Goal: Task Accomplishment & Management: Use online tool/utility

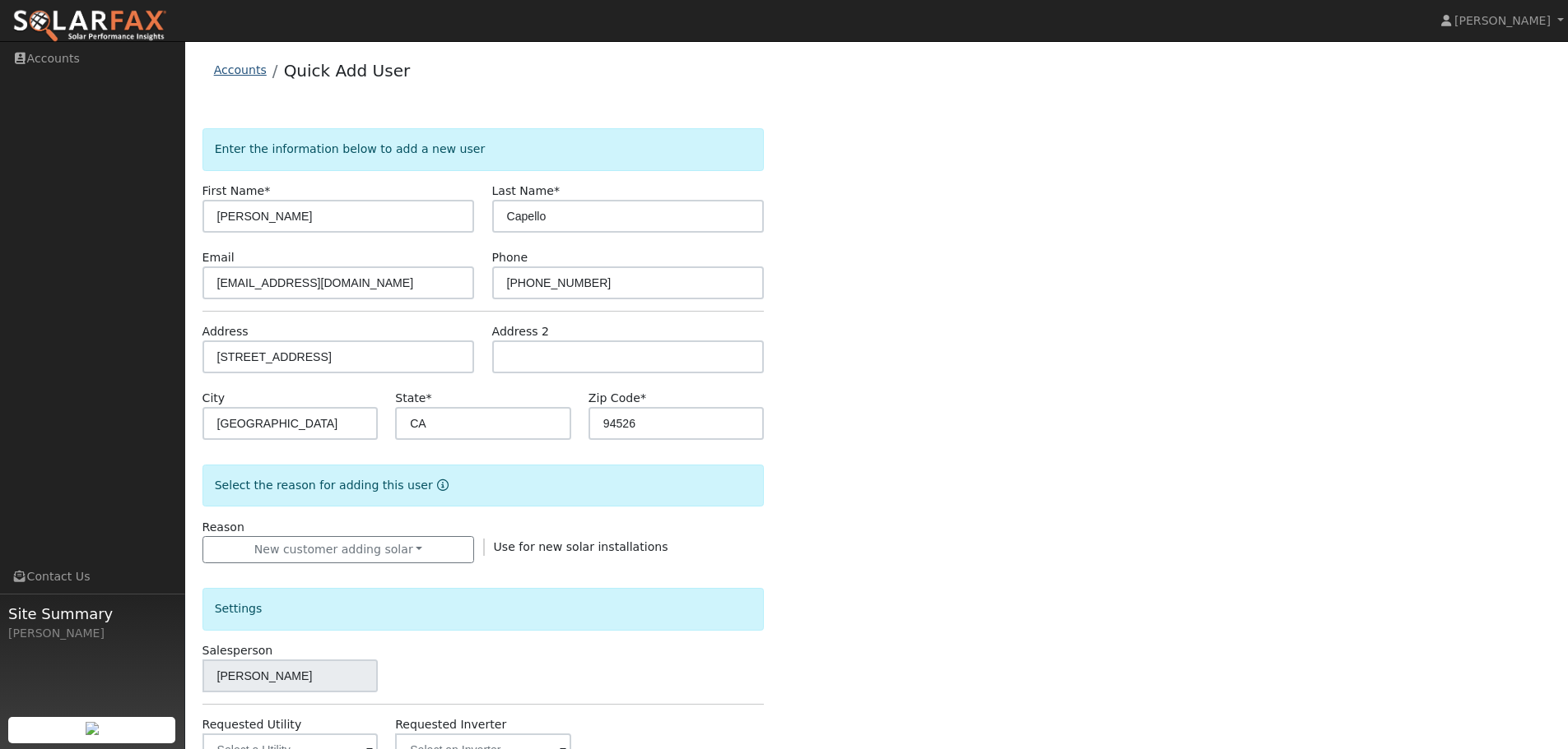
click at [220, 72] on link "Accounts" at bounding box center [240, 70] width 53 height 13
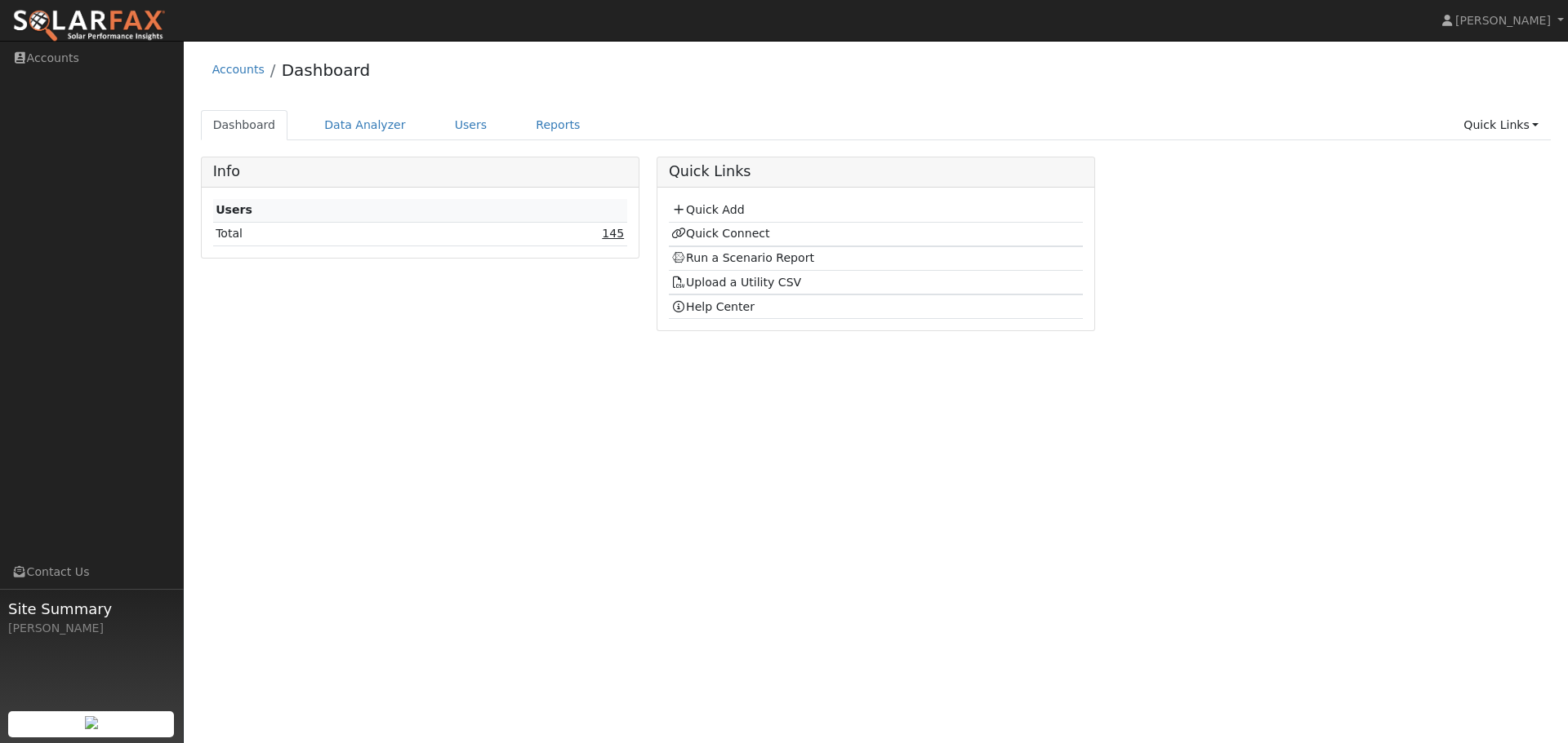
click at [605, 237] on link "145" at bounding box center [612, 234] width 22 height 13
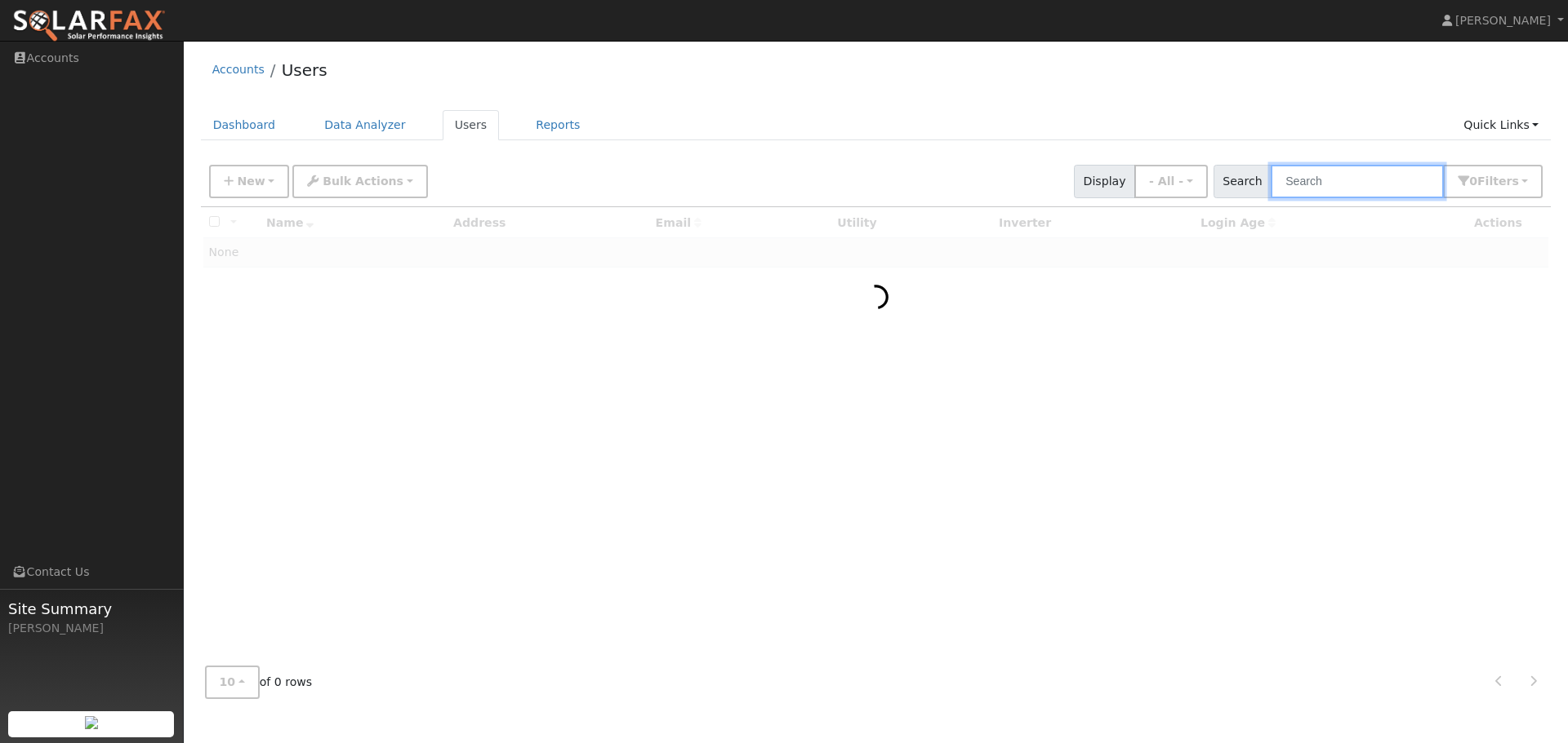
click at [1330, 187] on input "text" at bounding box center [1357, 181] width 173 height 33
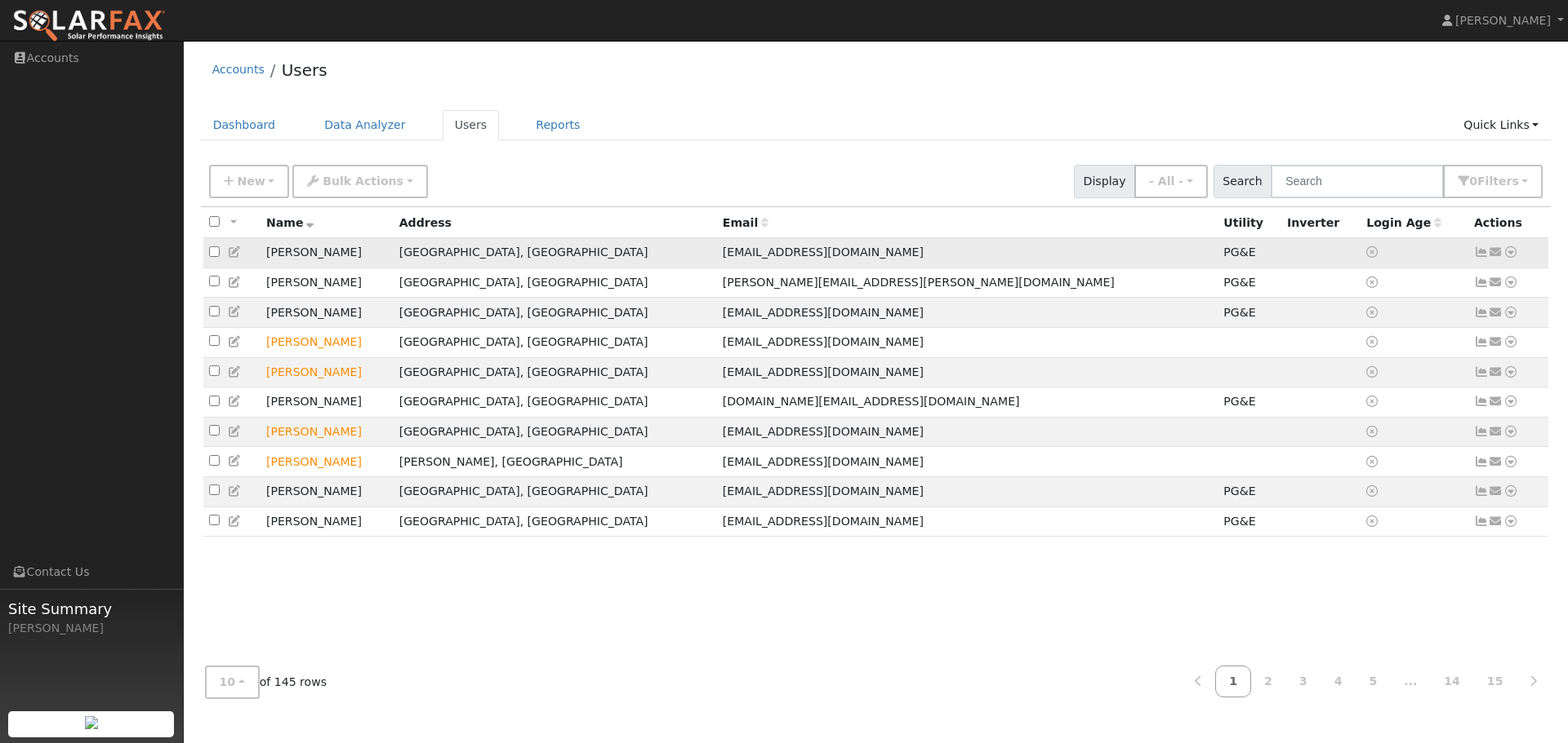
click at [1511, 258] on icon at bounding box center [1511, 252] width 15 height 12
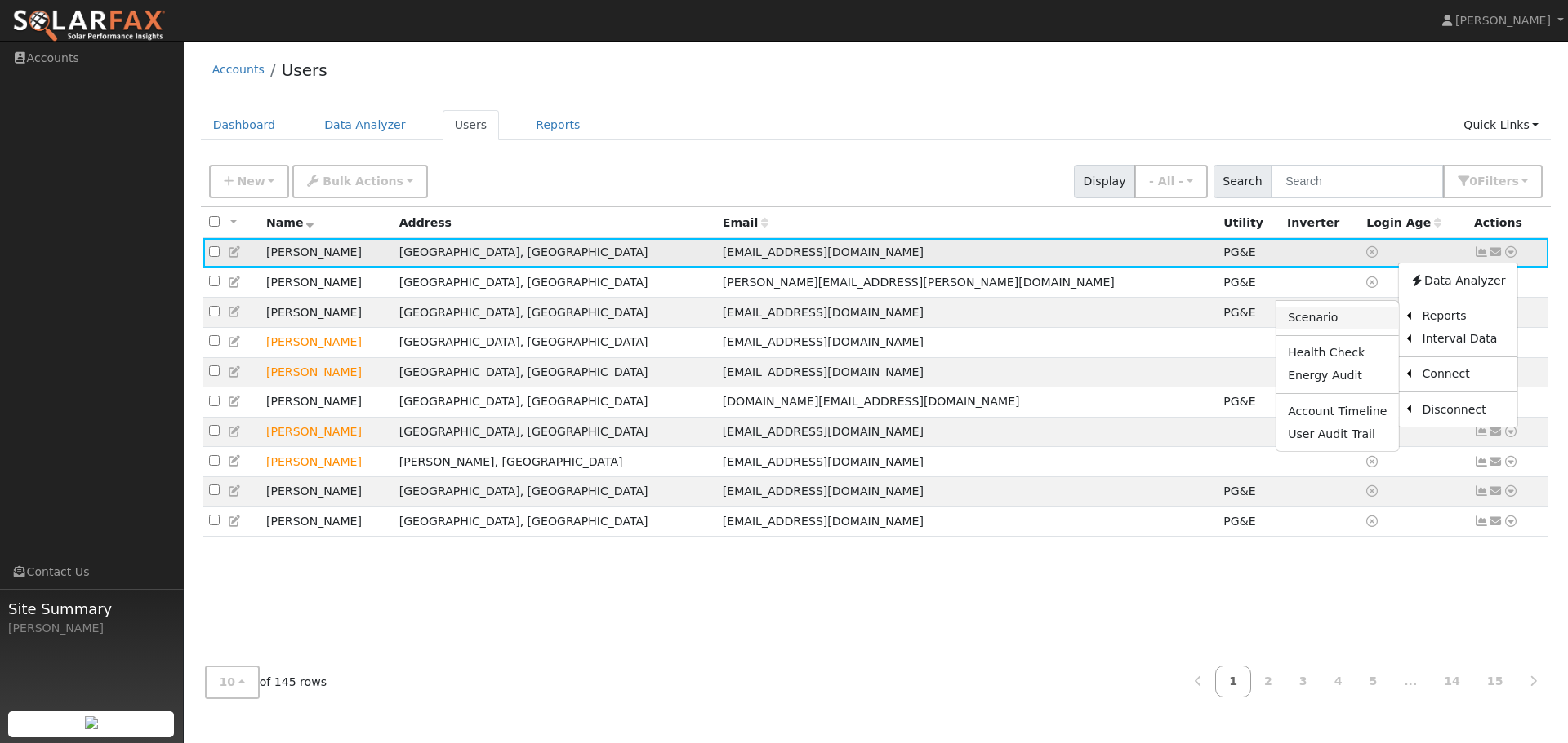
click at [1338, 321] on link "Scenario" at bounding box center [1337, 318] width 122 height 23
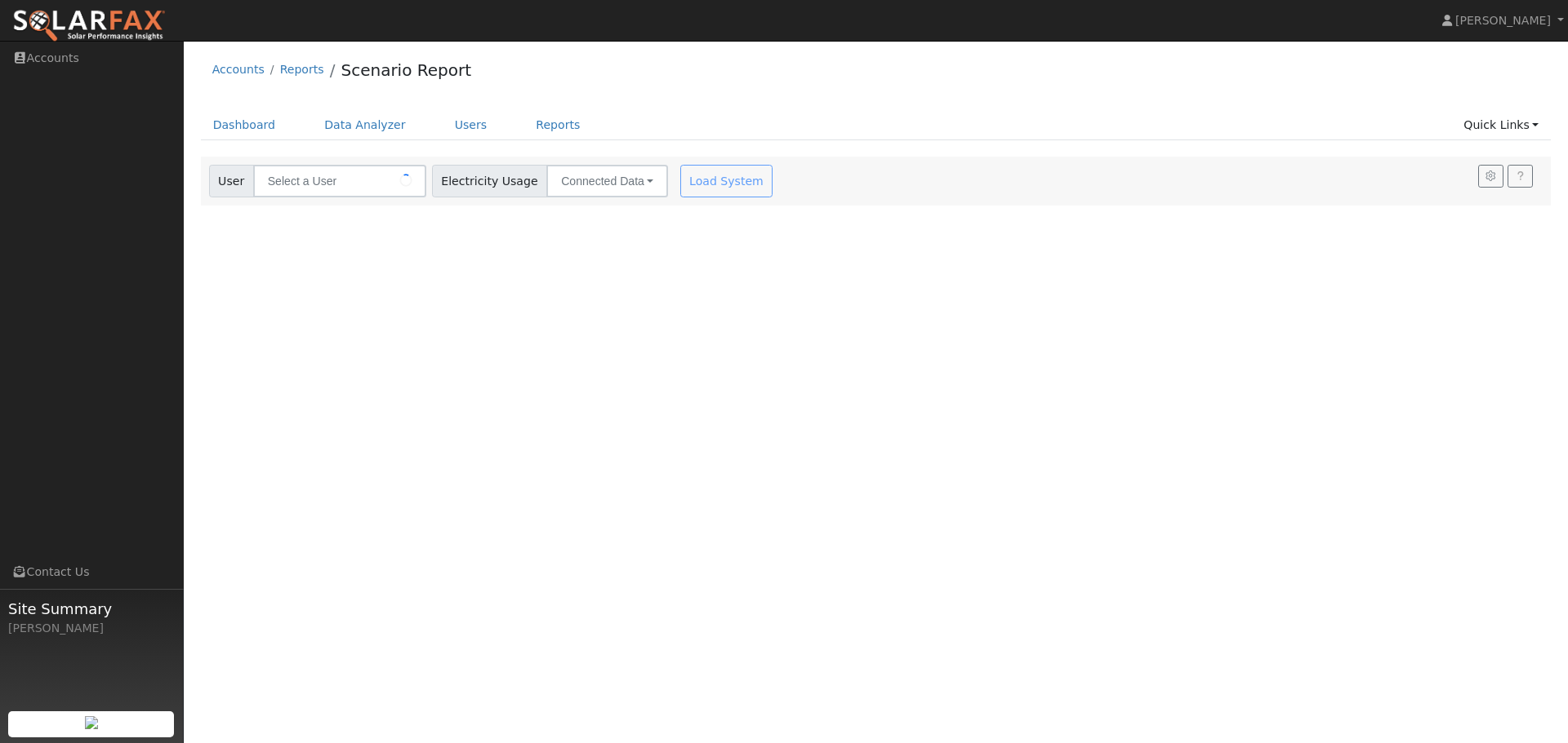
type input "[PERSON_NAME]"
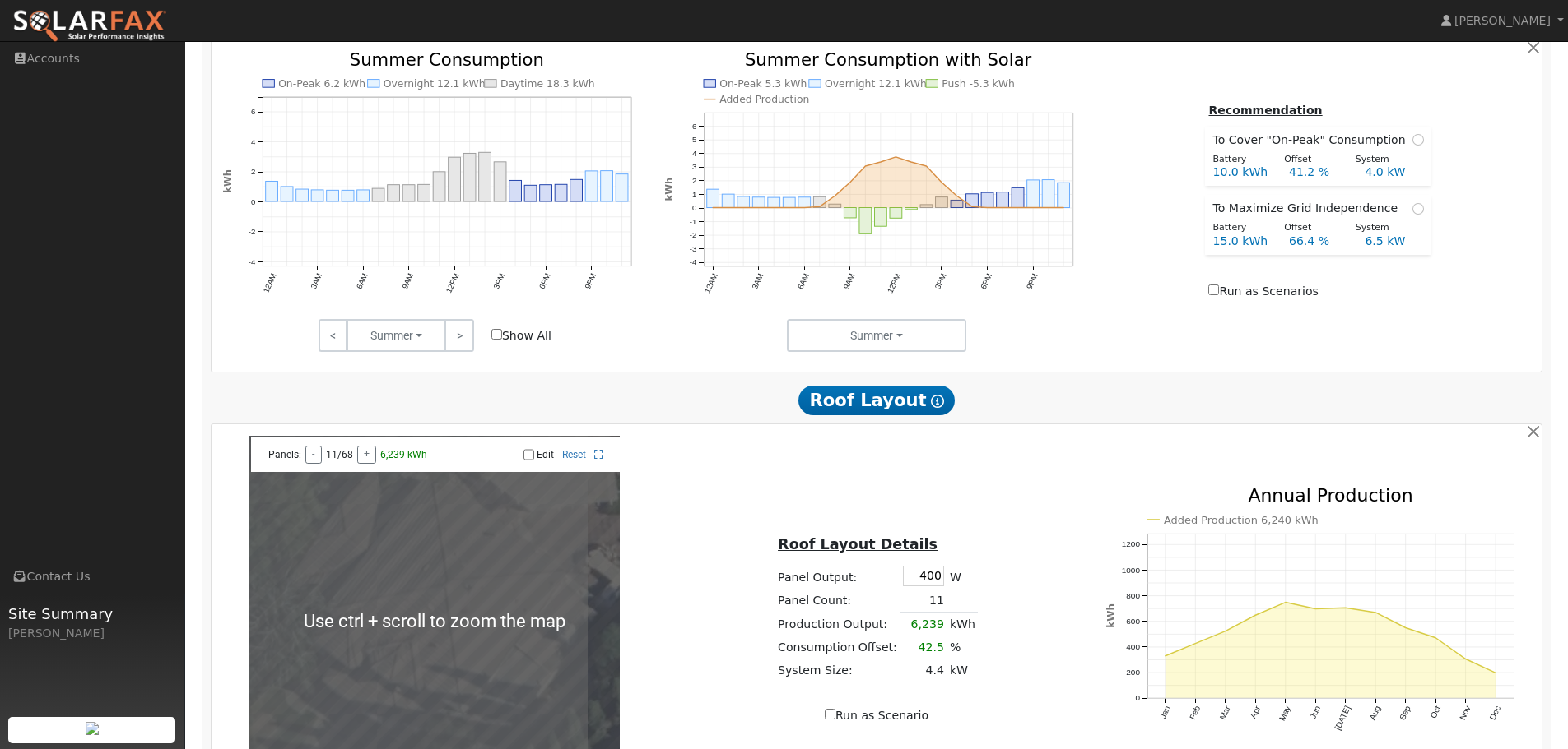
scroll to position [493, 0]
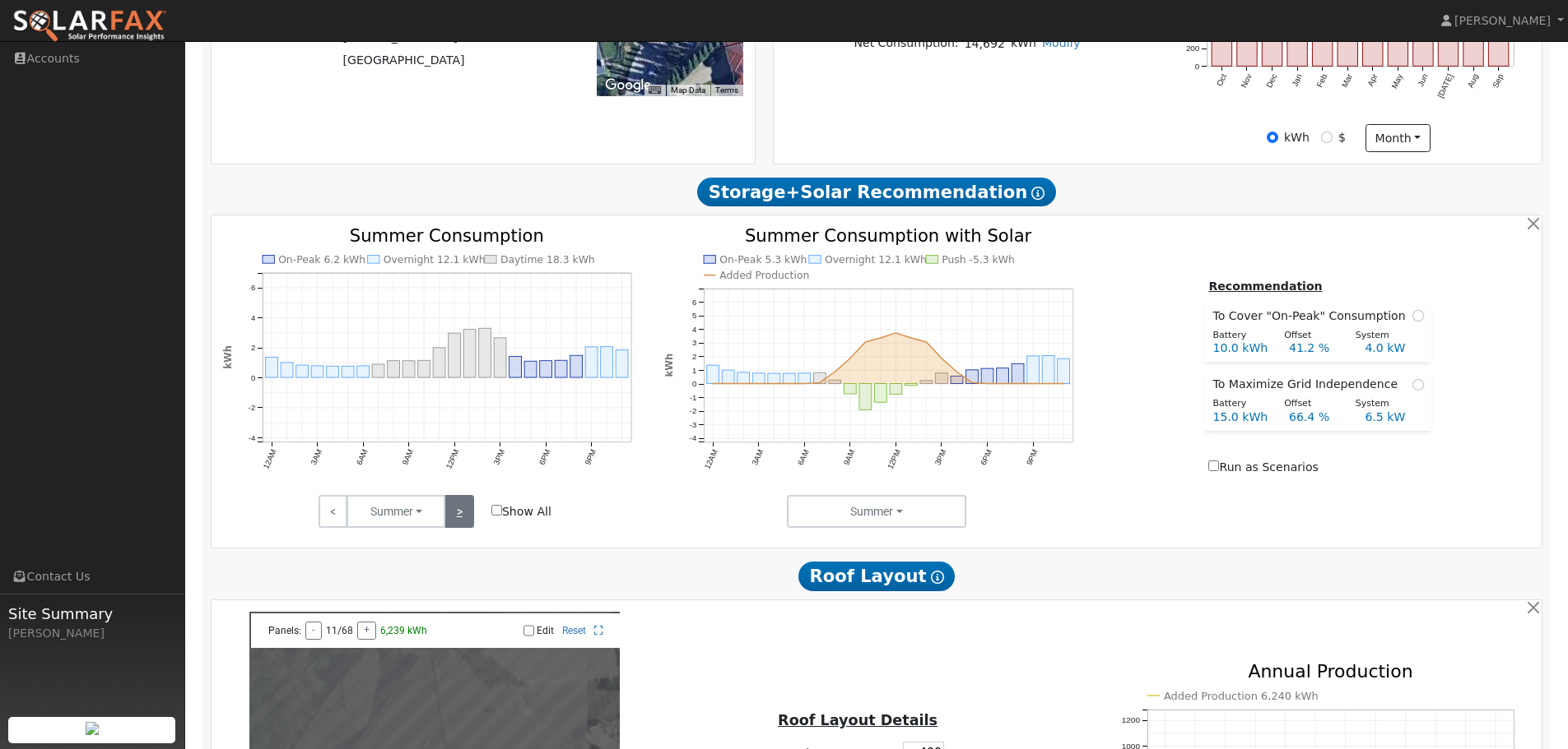
click at [464, 518] on link ">" at bounding box center [459, 511] width 29 height 33
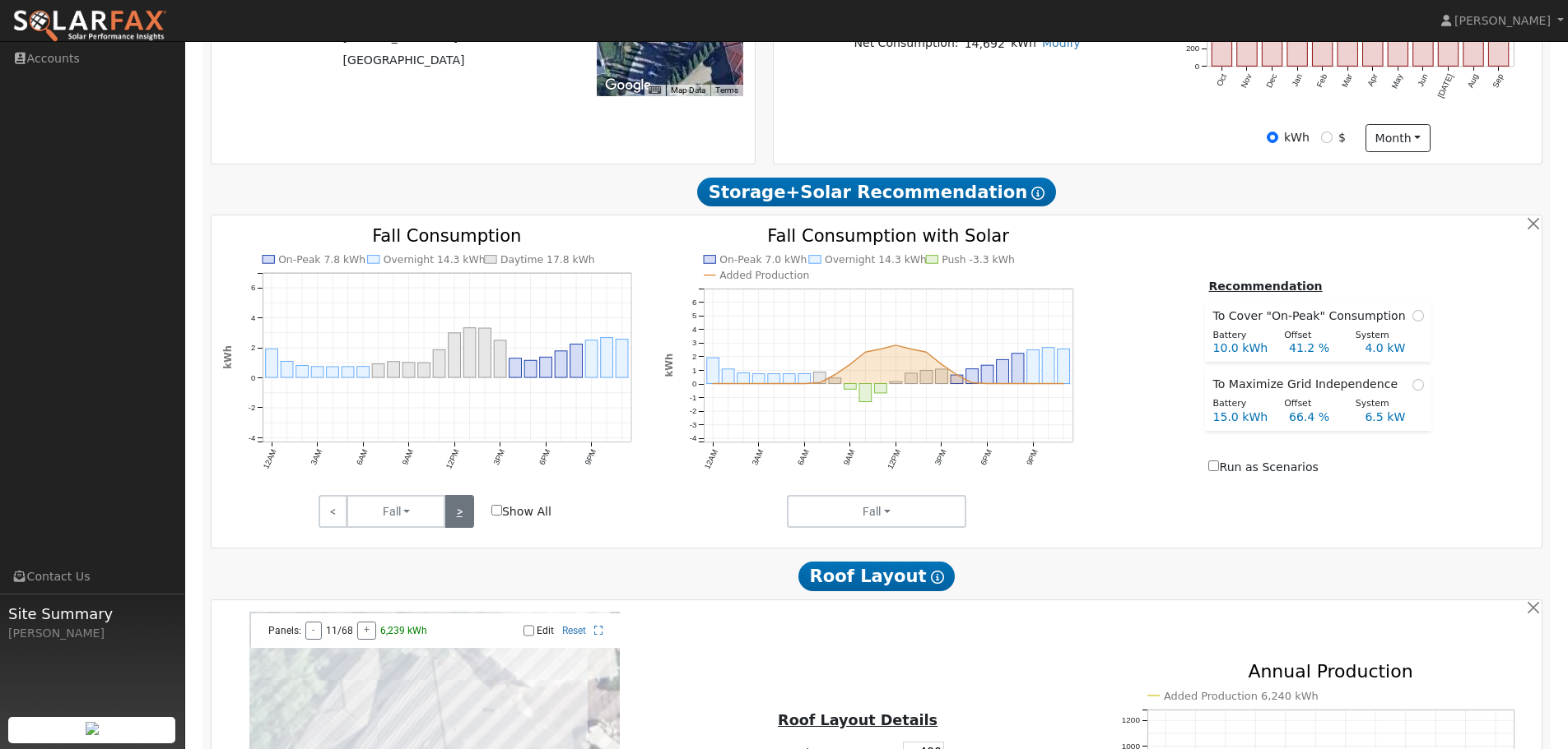
click at [462, 518] on link ">" at bounding box center [459, 511] width 29 height 33
click at [461, 518] on link ">" at bounding box center [459, 511] width 29 height 33
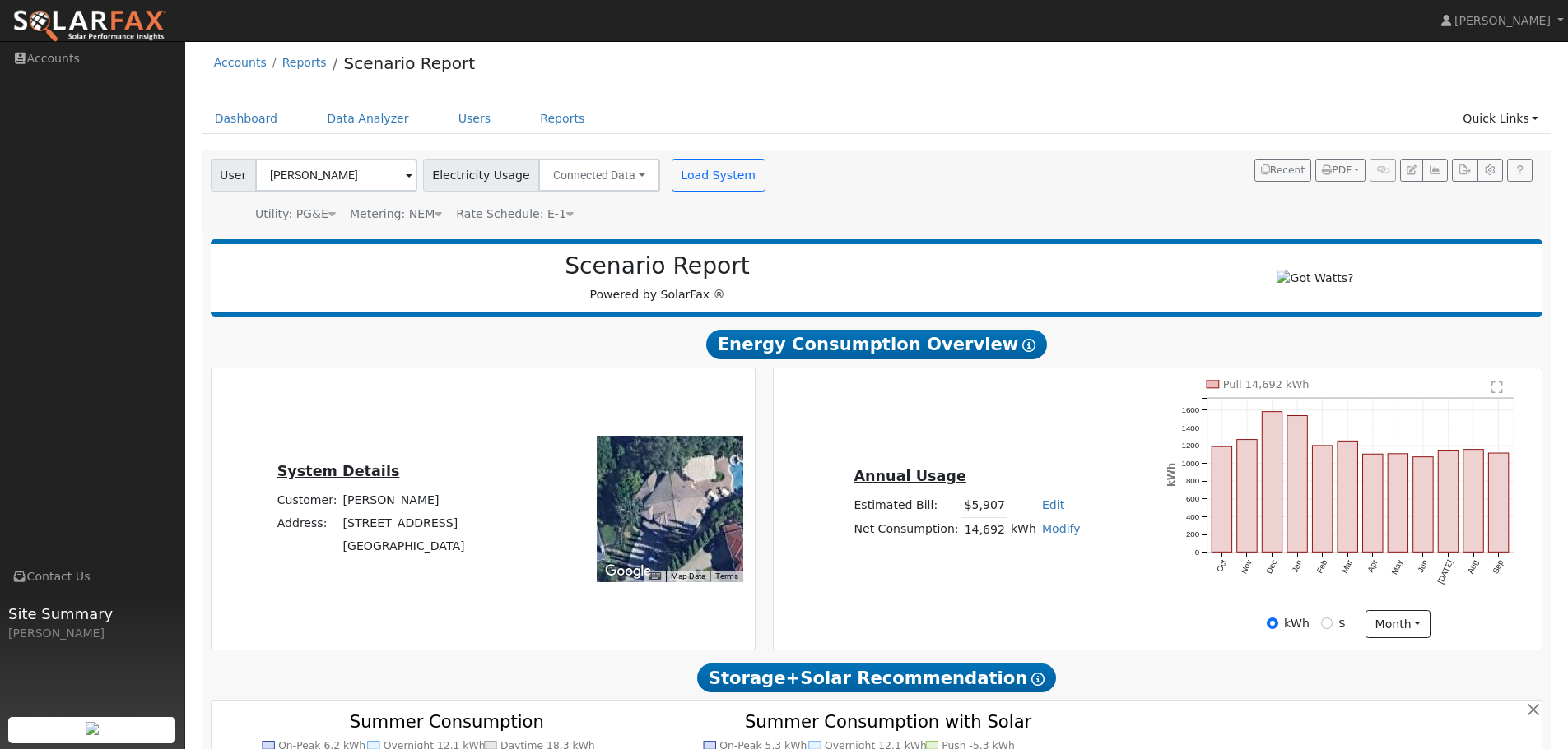
scroll to position [0, 0]
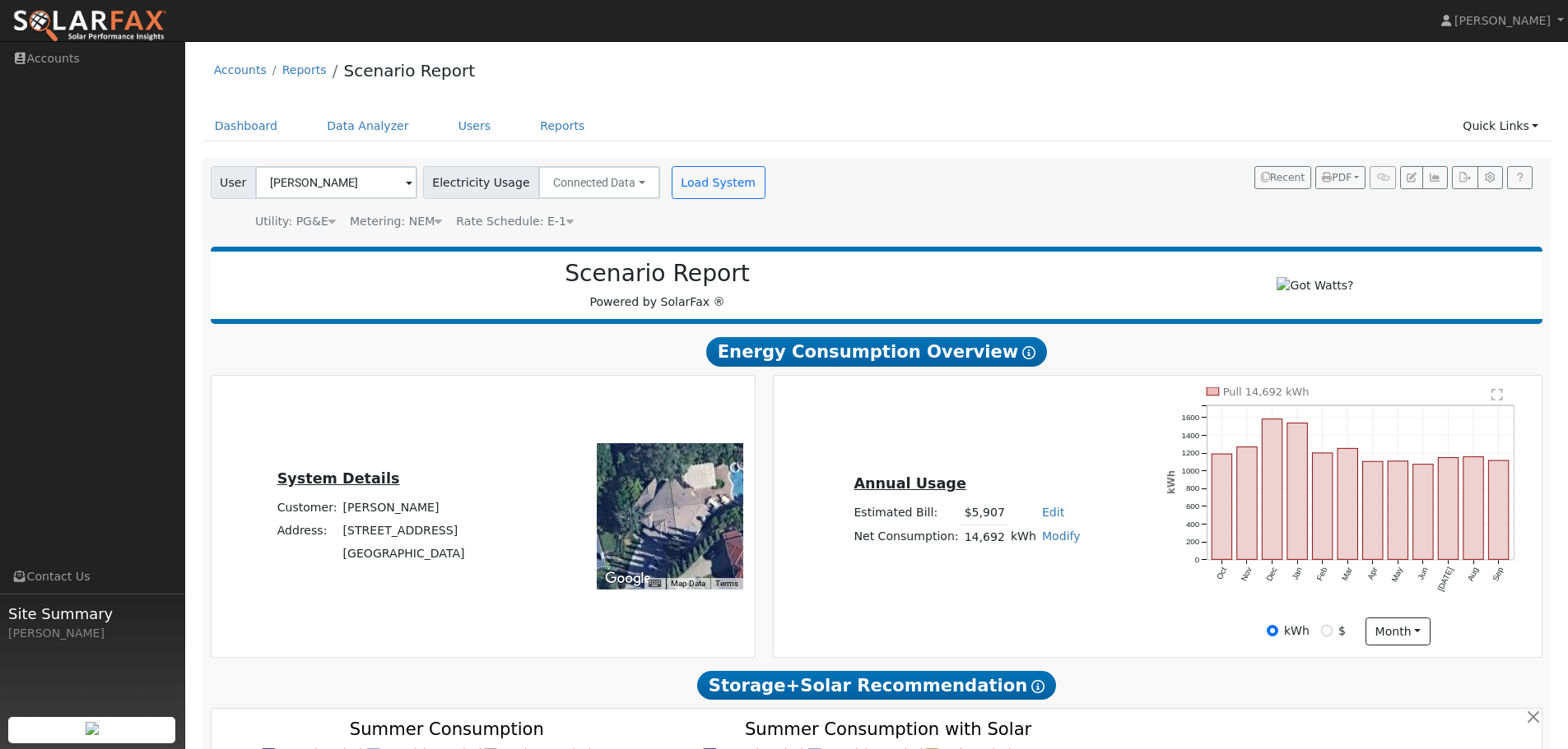
click at [1499, 401] on text "" at bounding box center [1498, 395] width 12 height 13
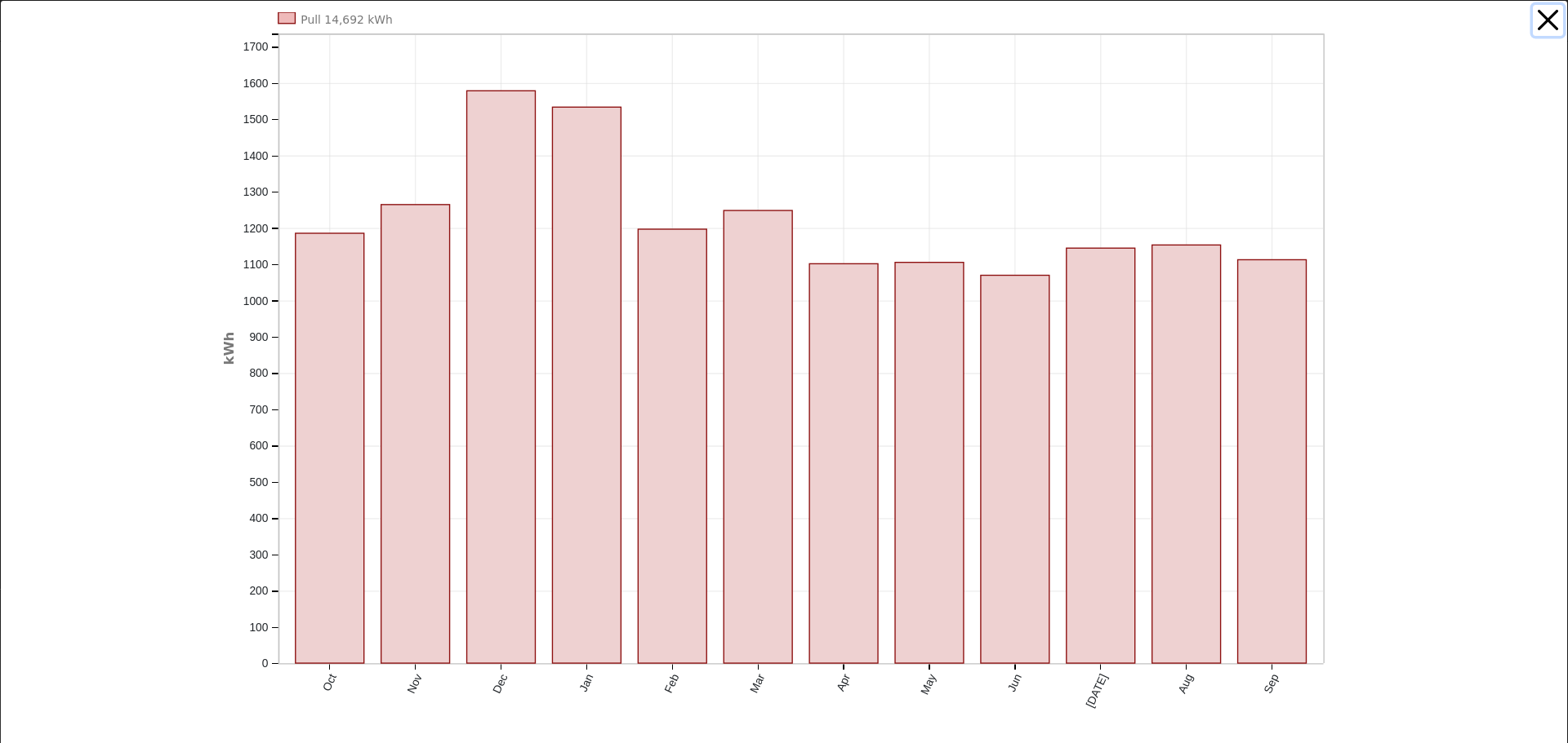
click at [1533, 27] on button "button" at bounding box center [1548, 20] width 31 height 31
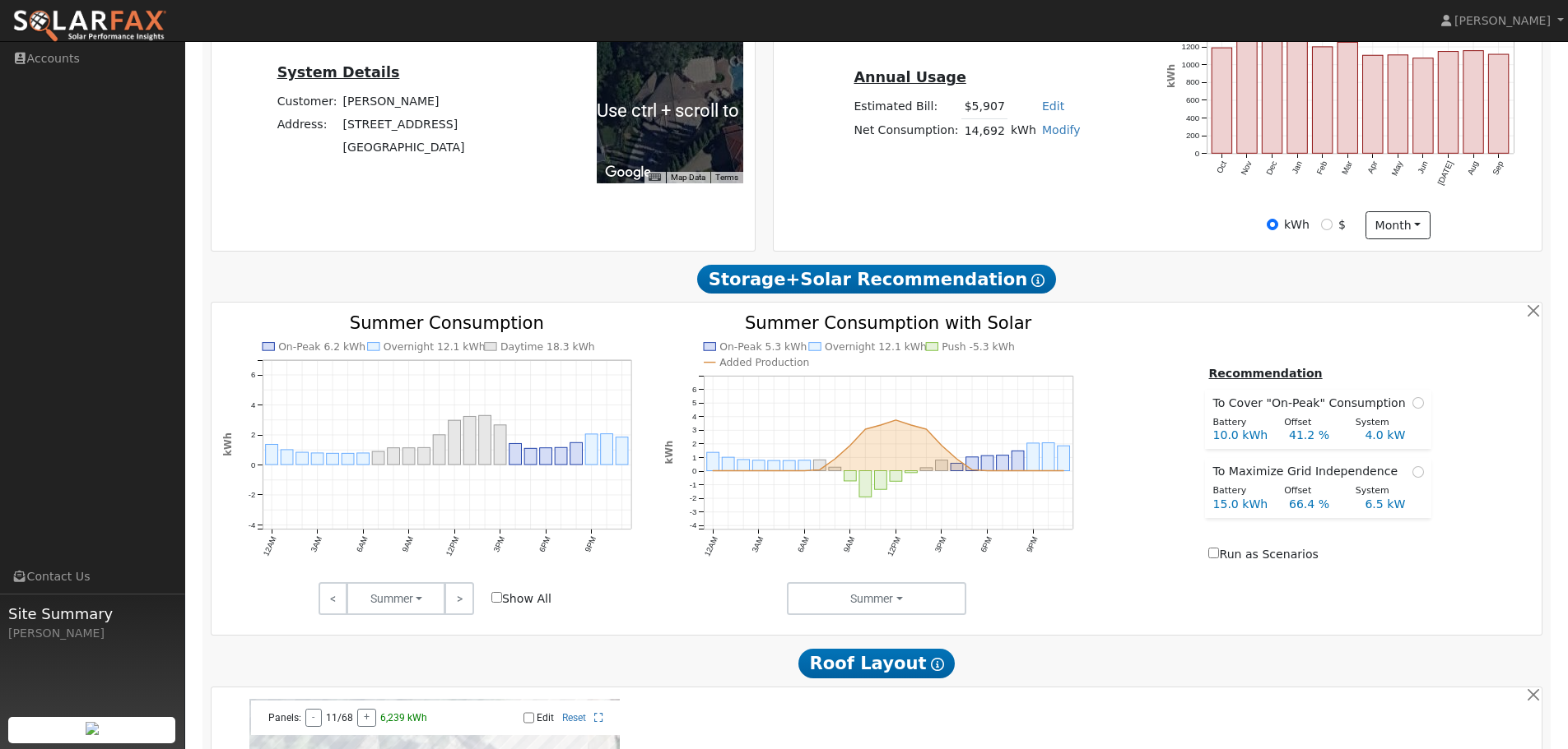
scroll to position [412, 0]
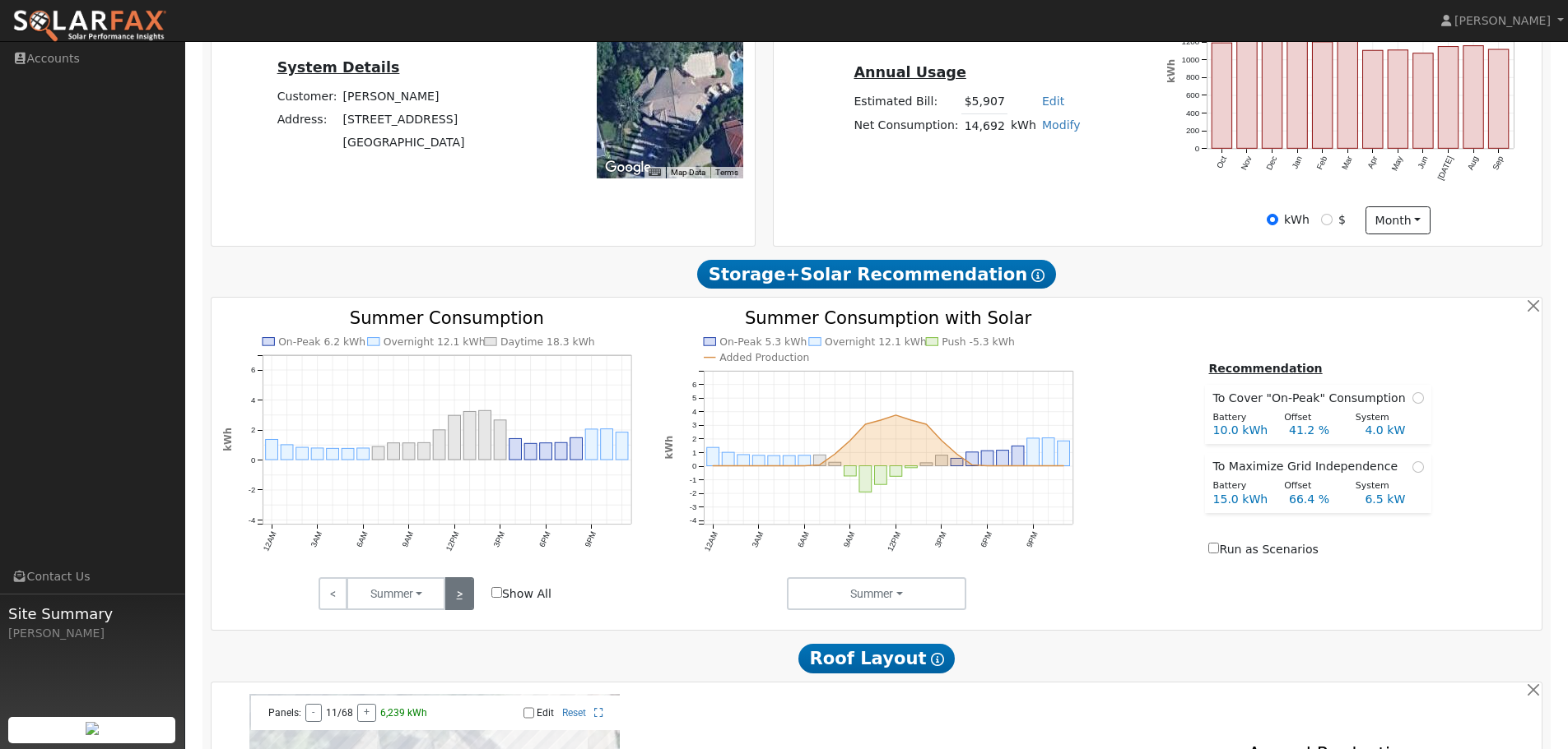
click at [462, 601] on link ">" at bounding box center [459, 593] width 29 height 33
click at [463, 595] on link ">" at bounding box center [459, 593] width 29 height 33
click at [459, 595] on link ">" at bounding box center [459, 593] width 29 height 33
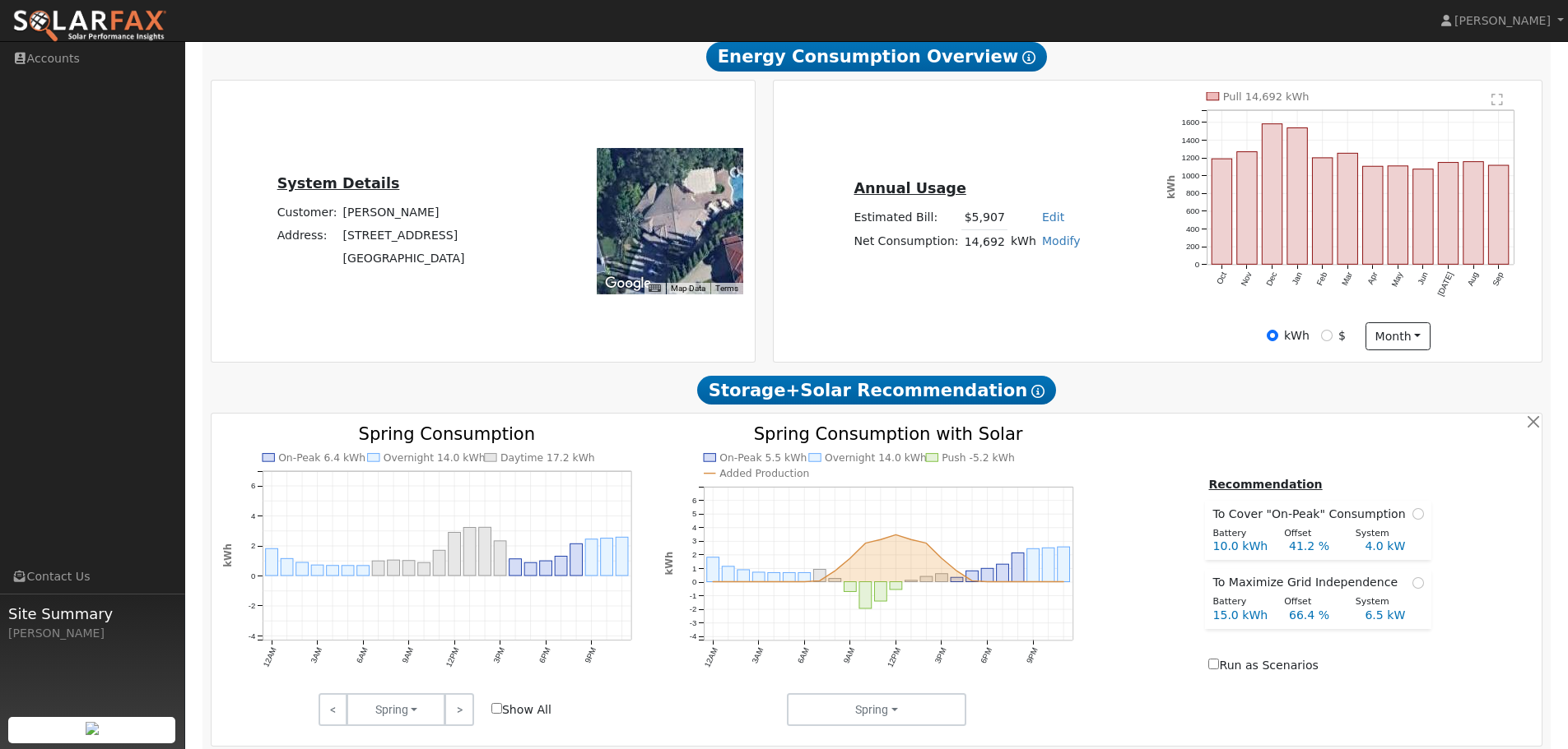
scroll to position [0, 0]
